Goal: Transaction & Acquisition: Book appointment/travel/reservation

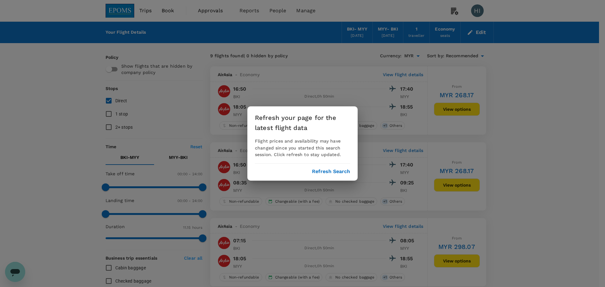
click at [336, 173] on button "Refresh Search" at bounding box center [331, 172] width 38 height 6
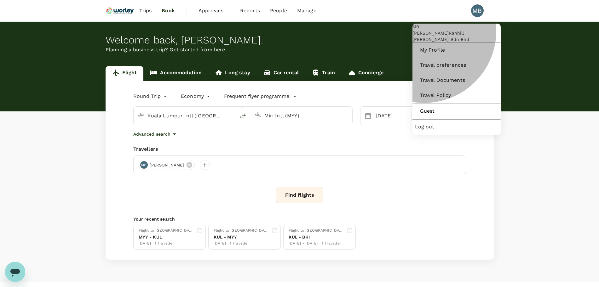
click at [426, 131] on span "Log out" at bounding box center [456, 127] width 83 height 8
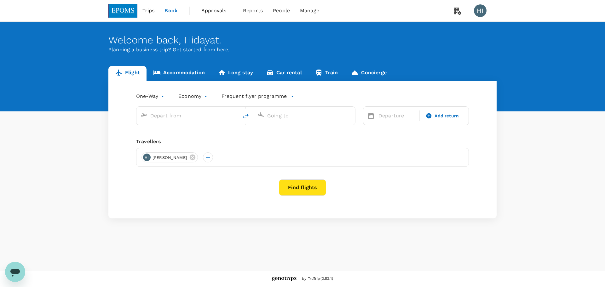
type input "roundtrip"
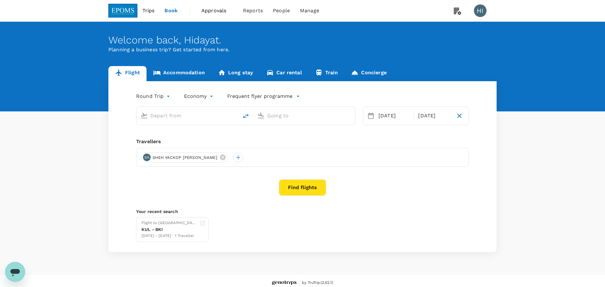
type input "Kota Kinabalu Intl (BKI)"
type input "Miri Intl (MYY)"
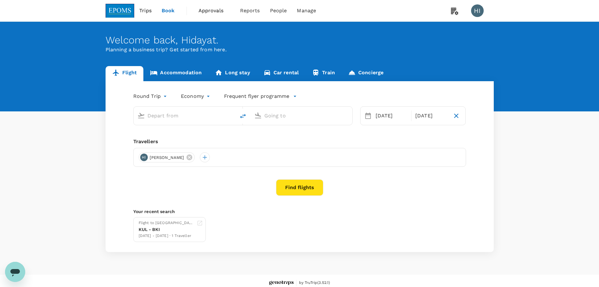
type input "Kota Kinabalu Intl (BKI)"
type input "Miri Intl (MYY)"
